Goal: Information Seeking & Learning: Learn about a topic

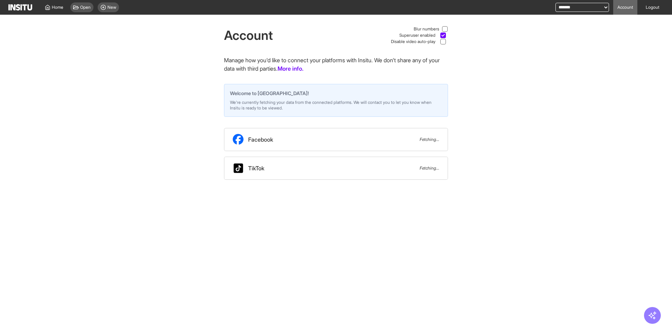
click at [153, 102] on div "Account Blur numbers Superuser enabled Disable video auto-play Manage how you'd…" at bounding box center [336, 97] width 672 height 165
click at [585, 9] on select "**********" at bounding box center [583, 7] width 54 height 9
select select "**********"
click at [556, 3] on select "**********" at bounding box center [583, 7] width 54 height 9
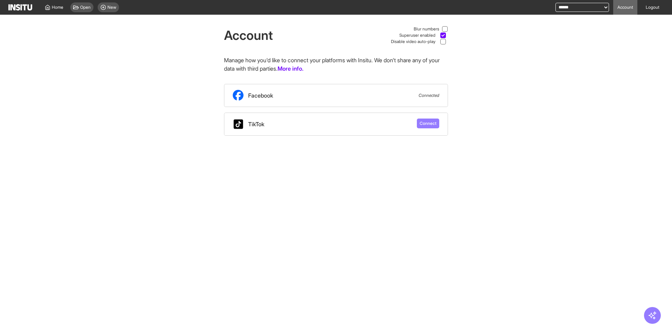
click at [157, 77] on div "Account Blur numbers Superuser enabled Disable video auto-play Manage how you'd…" at bounding box center [336, 75] width 672 height 121
click at [57, 7] on span "Home" at bounding box center [58, 8] width 12 height 6
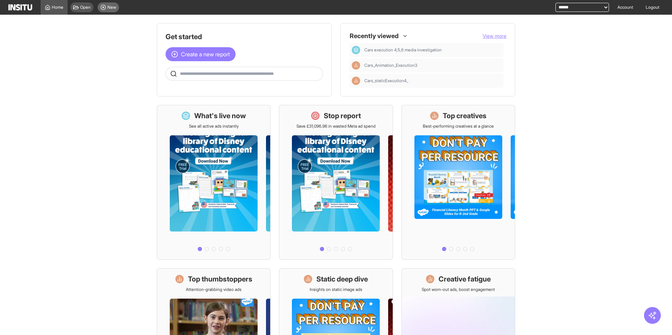
click at [103, 8] on icon at bounding box center [103, 8] width 6 height 6
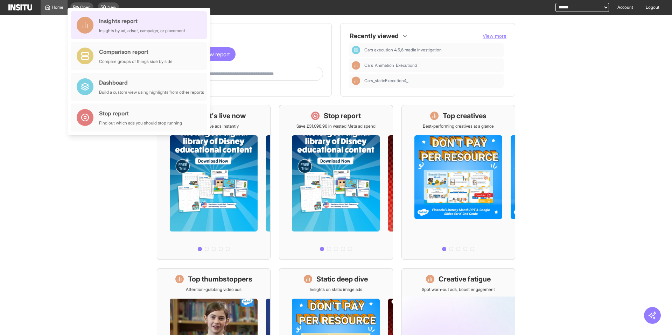
click at [119, 19] on div "Insights report" at bounding box center [142, 21] width 86 height 8
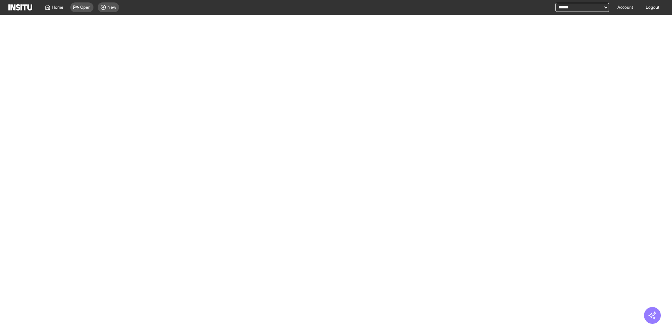
select select "**"
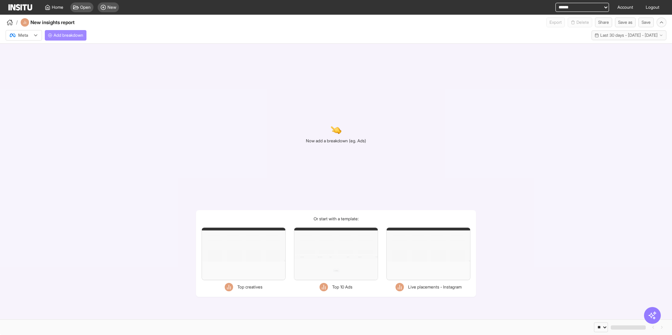
click at [76, 37] on span "Add breakdown" at bounding box center [69, 36] width 30 height 6
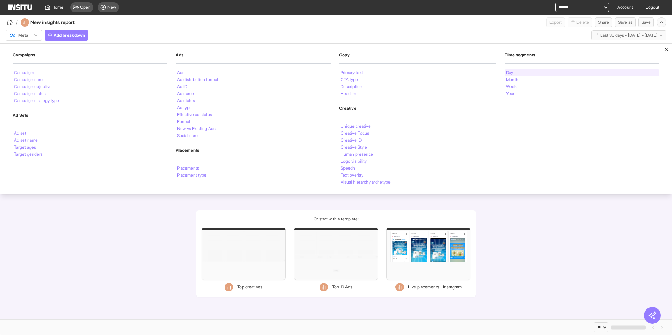
click at [512, 73] on li "Day" at bounding box center [509, 73] width 7 height 4
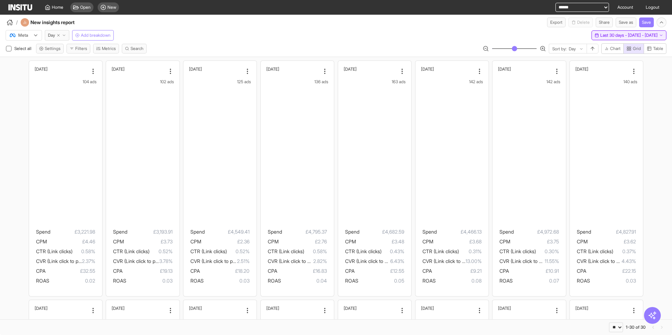
click at [600, 37] on span "Last 30 days - Sat 30 Aug - Sun 28 Sep, 2025" at bounding box center [628, 36] width 57 height 6
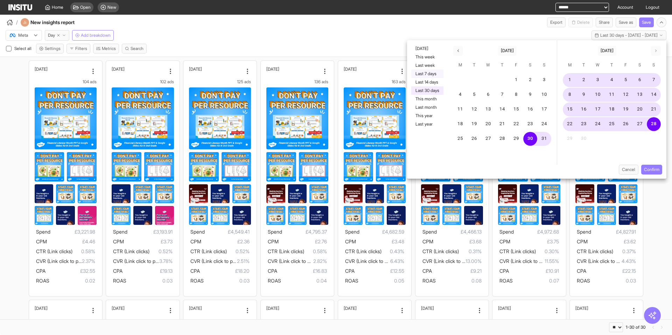
click at [436, 72] on button "Last 7 days" at bounding box center [427, 74] width 32 height 8
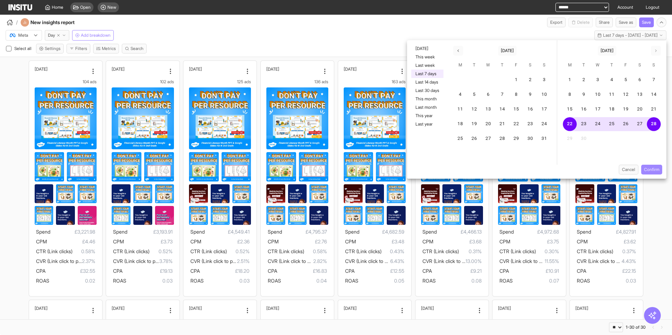
click at [650, 168] on button "Confirm" at bounding box center [651, 170] width 21 height 10
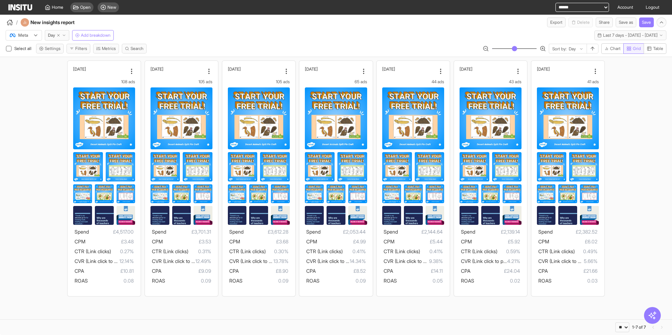
click at [627, 50] on rect "button" at bounding box center [627, 49] width 1 height 1
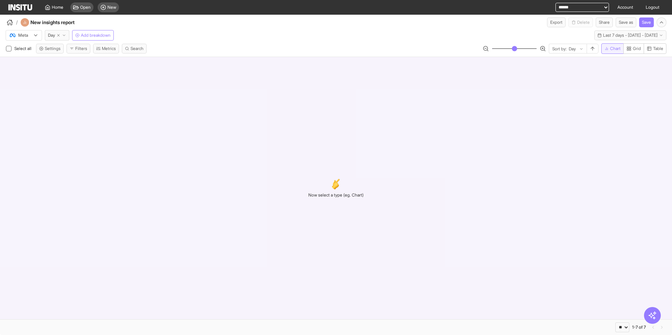
click at [608, 49] on span "Chart" at bounding box center [613, 49] width 16 height 6
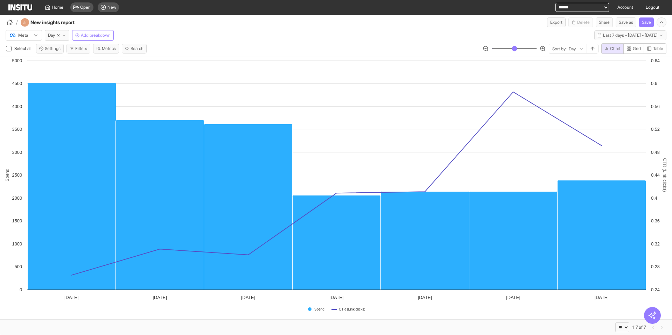
click at [569, 6] on select "**********" at bounding box center [583, 7] width 54 height 9
select select "**********"
click at [556, 3] on select "**********" at bounding box center [583, 7] width 54 height 9
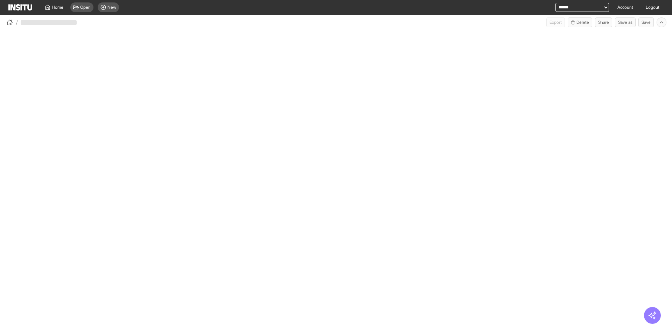
select select "**"
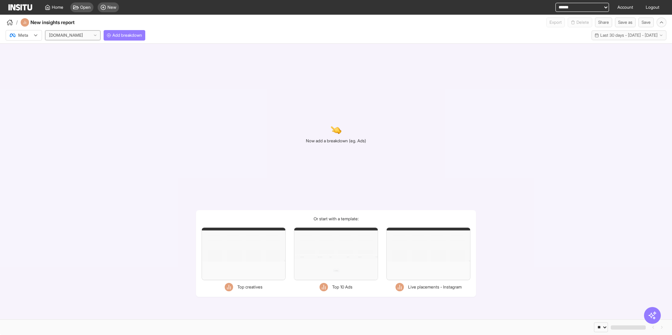
click at [79, 35] on div "carwow.co.uk" at bounding box center [67, 35] width 38 height 7
click at [78, 89] on div "Autovia - Demand Gen" at bounding box center [73, 86] width 55 height 12
click at [126, 34] on span "Add breakdown" at bounding box center [131, 36] width 30 height 6
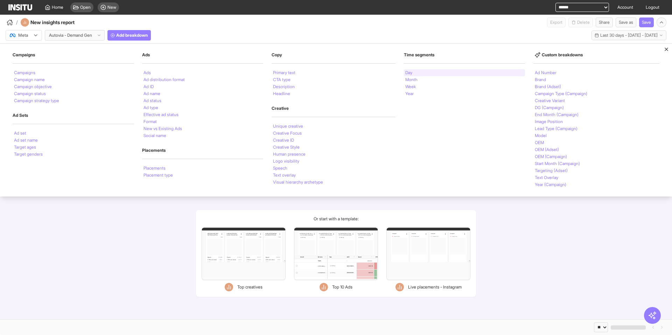
click at [417, 71] on div "Day" at bounding box center [464, 72] width 121 height 7
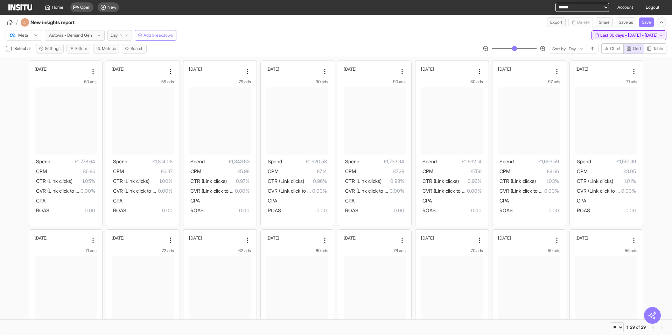
click at [607, 37] on span "Last 30 days - Sat 30 Aug - Sun 28 Sep, 2025" at bounding box center [628, 36] width 57 height 6
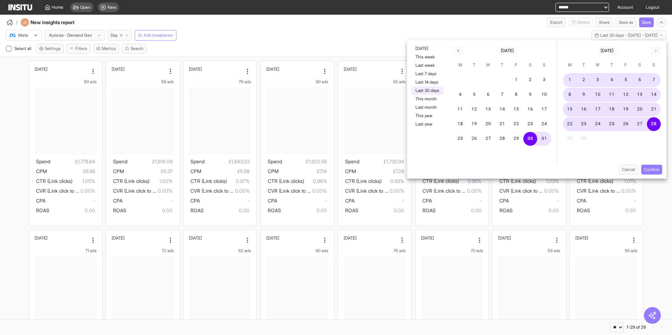
click at [491, 25] on div "/ New insights report Export Delete Share Save as Save" at bounding box center [336, 21] width 672 height 13
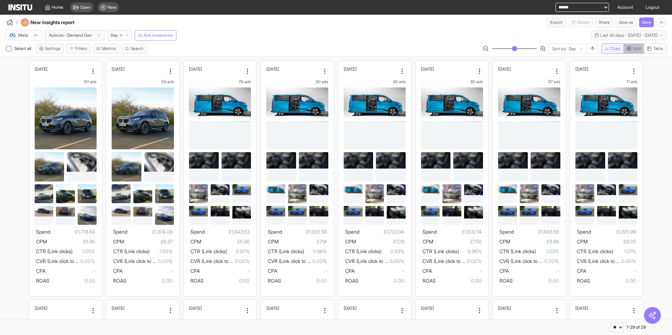
drag, startPoint x: 629, startPoint y: 50, endPoint x: 622, endPoint y: 50, distance: 6.7
click at [629, 50] on icon "button" at bounding box center [629, 48] width 5 height 5
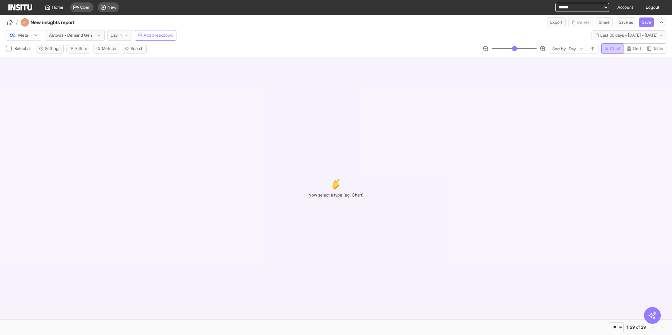
click at [621, 49] on button "Chart" at bounding box center [612, 48] width 22 height 11
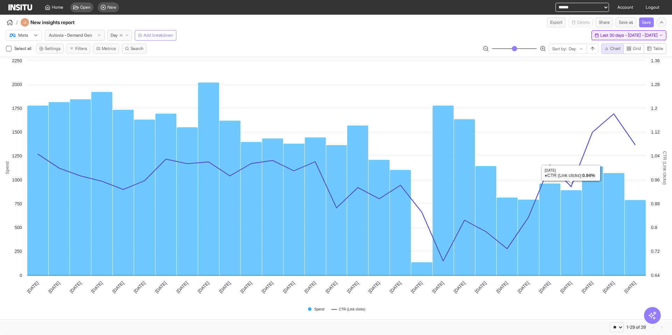
click at [600, 36] on span "Last 30 days - Sat 30 Aug - Sun 28 Sep, 2025" at bounding box center [628, 36] width 57 height 6
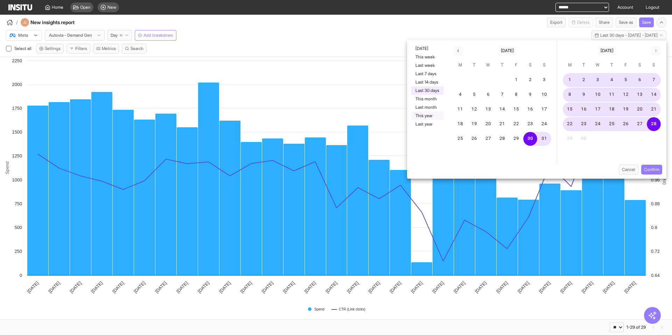
click at [430, 114] on button "This year" at bounding box center [427, 116] width 32 height 8
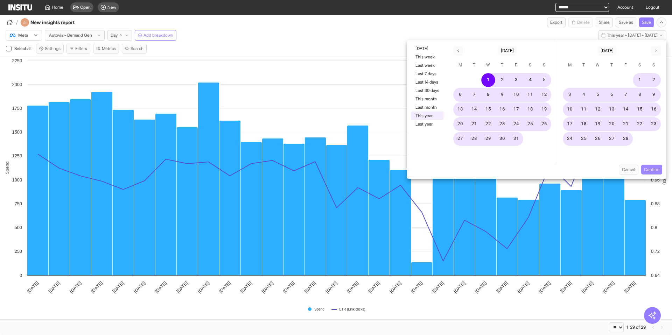
click at [646, 167] on button "Confirm" at bounding box center [651, 170] width 21 height 10
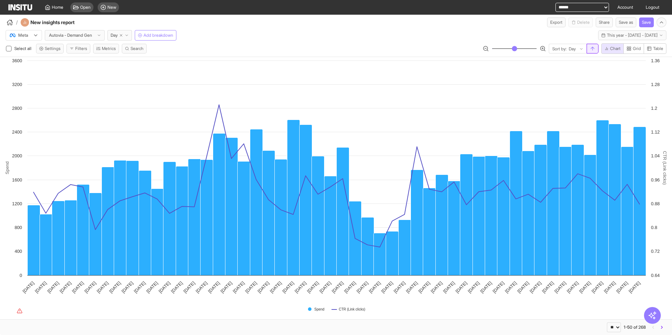
click at [597, 48] on button "button" at bounding box center [593, 49] width 12 height 10
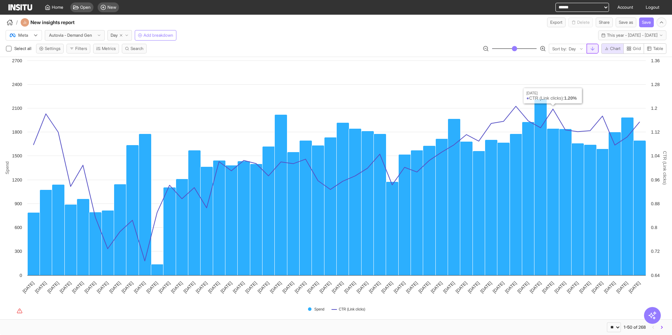
click at [590, 50] on icon "button" at bounding box center [593, 49] width 6 height 6
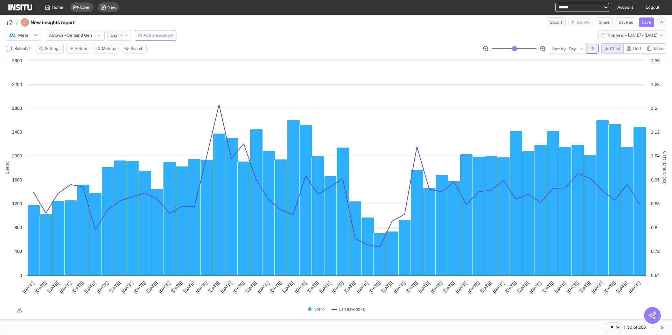
click at [592, 49] on icon "button" at bounding box center [593, 49] width 6 height 6
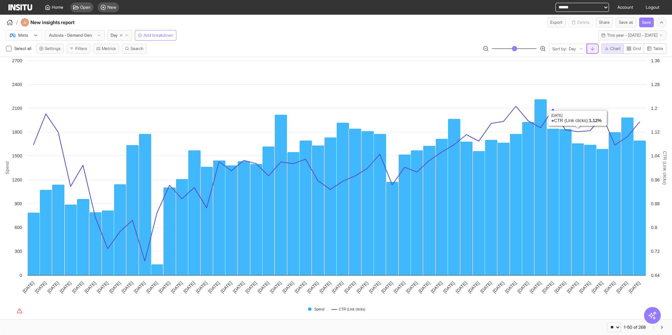
click at [592, 51] on icon "button" at bounding box center [593, 49] width 6 height 6
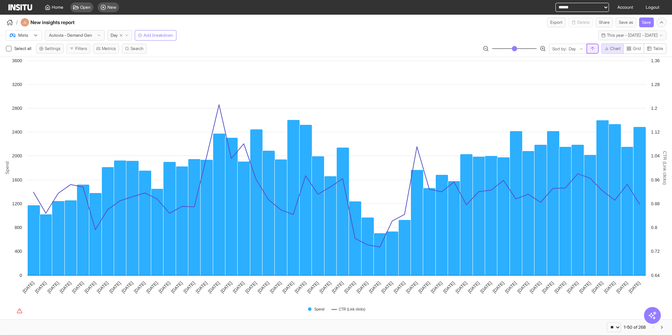
click at [593, 48] on icon "button" at bounding box center [593, 49] width 6 height 6
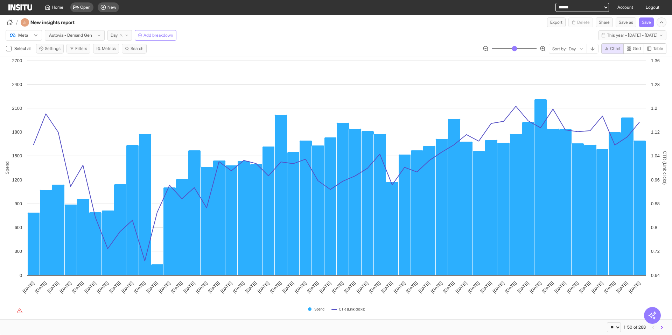
click at [128, 37] on icon "button" at bounding box center [127, 35] width 4 height 4
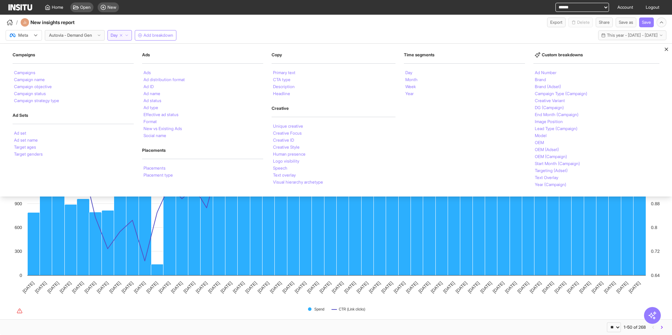
click at [665, 48] on icon at bounding box center [667, 50] width 6 height 6
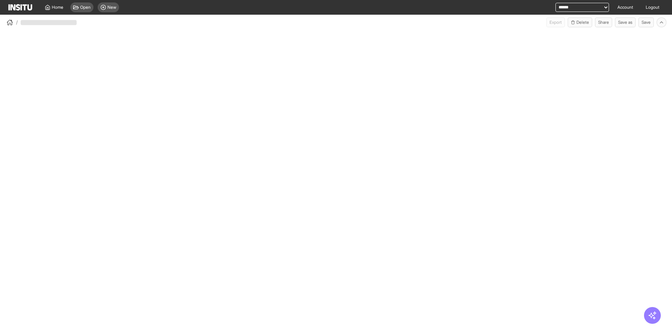
select select "**"
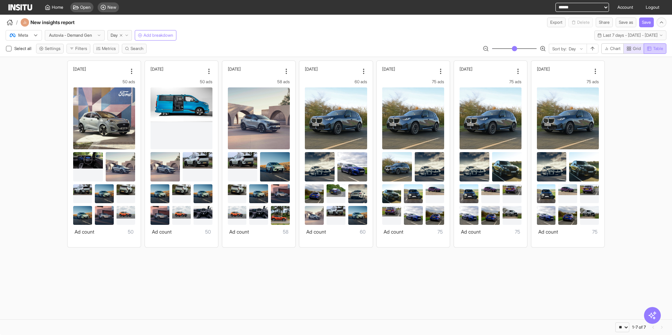
click at [651, 49] on span "Table" at bounding box center [655, 49] width 16 height 6
click at [636, 49] on span "Grid" at bounding box center [637, 49] width 8 height 6
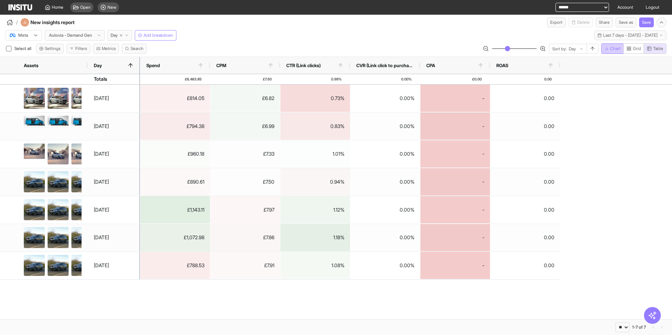
click at [613, 50] on span "Chart" at bounding box center [615, 49] width 11 height 6
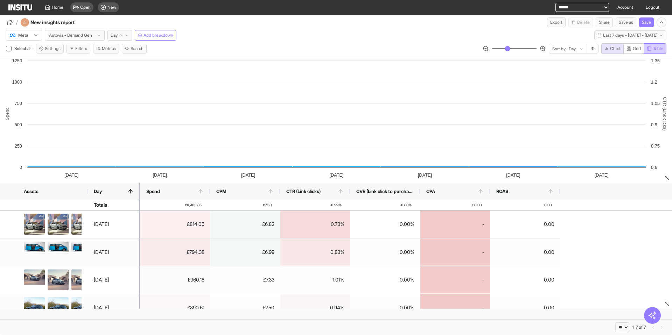
click at [649, 49] on icon "button" at bounding box center [649, 48] width 5 height 5
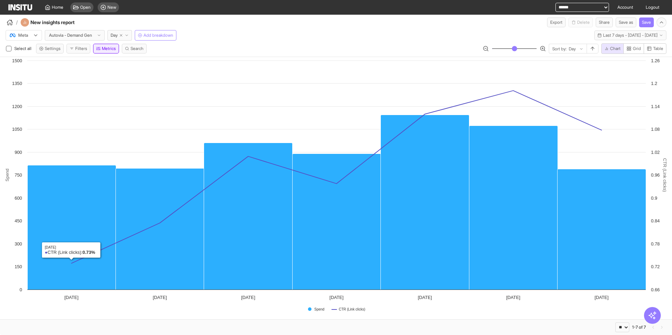
click at [105, 49] on button "Metrics" at bounding box center [106, 49] width 26 height 10
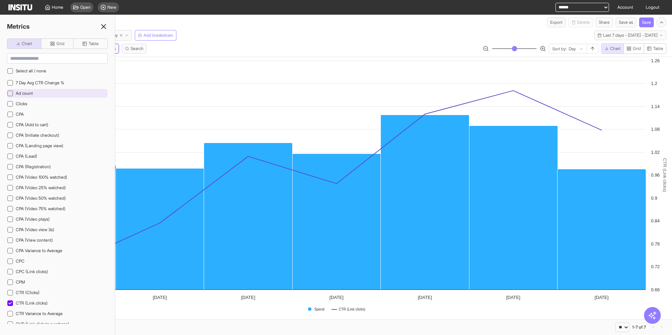
click at [10, 93] on icon at bounding box center [10, 93] width 4 height 2
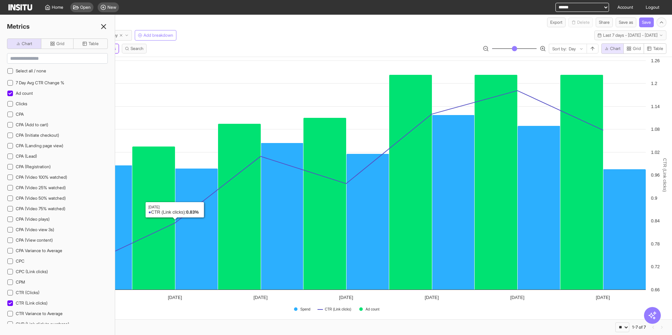
click at [410, 26] on div "/ New insights report Export Delete Share Save as Save" at bounding box center [336, 21] width 672 height 13
click at [107, 27] on icon at bounding box center [103, 26] width 8 height 8
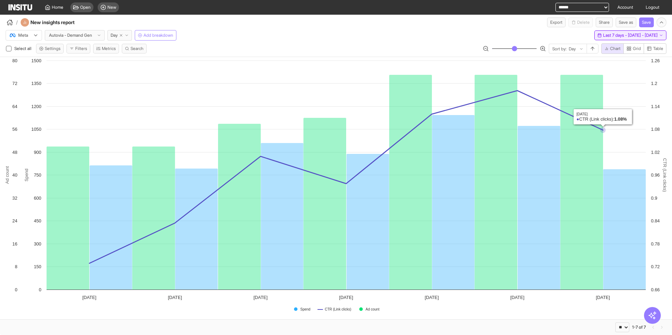
click at [604, 38] on button "Last 7 days - [DATE] - [DATE] [DATE] - [DATE]" at bounding box center [630, 35] width 72 height 10
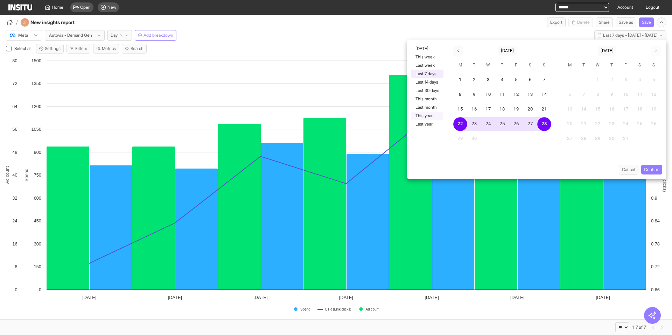
click at [428, 118] on button "This year" at bounding box center [427, 116] width 32 height 8
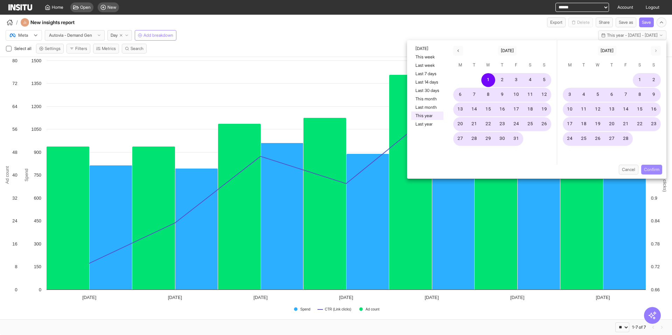
click at [651, 169] on button "Confirm" at bounding box center [651, 170] width 21 height 10
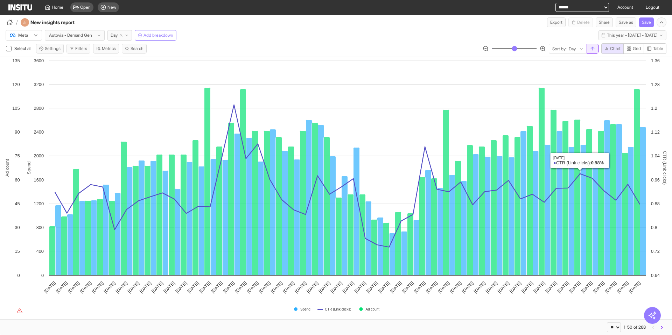
click at [592, 48] on icon "button" at bounding box center [593, 49] width 6 height 6
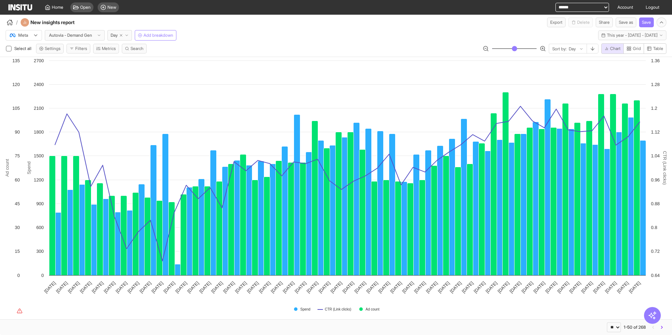
click at [297, 23] on div "/ New insights report Export Delete Share Save as Save" at bounding box center [336, 21] width 672 height 13
click at [113, 50] on button "Metrics" at bounding box center [106, 49] width 26 height 10
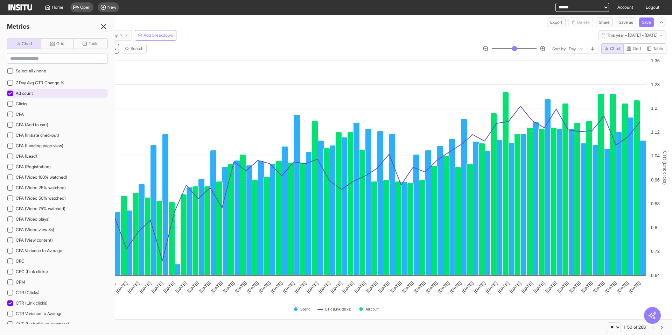
click at [12, 92] on icon at bounding box center [10, 94] width 4 height 4
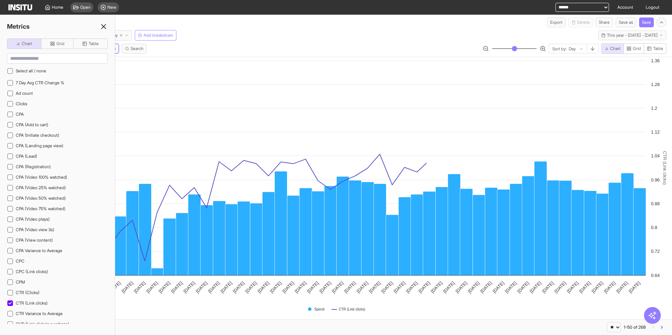
click at [107, 25] on icon at bounding box center [103, 26] width 8 height 8
